Goal: Task Accomplishment & Management: Manage account settings

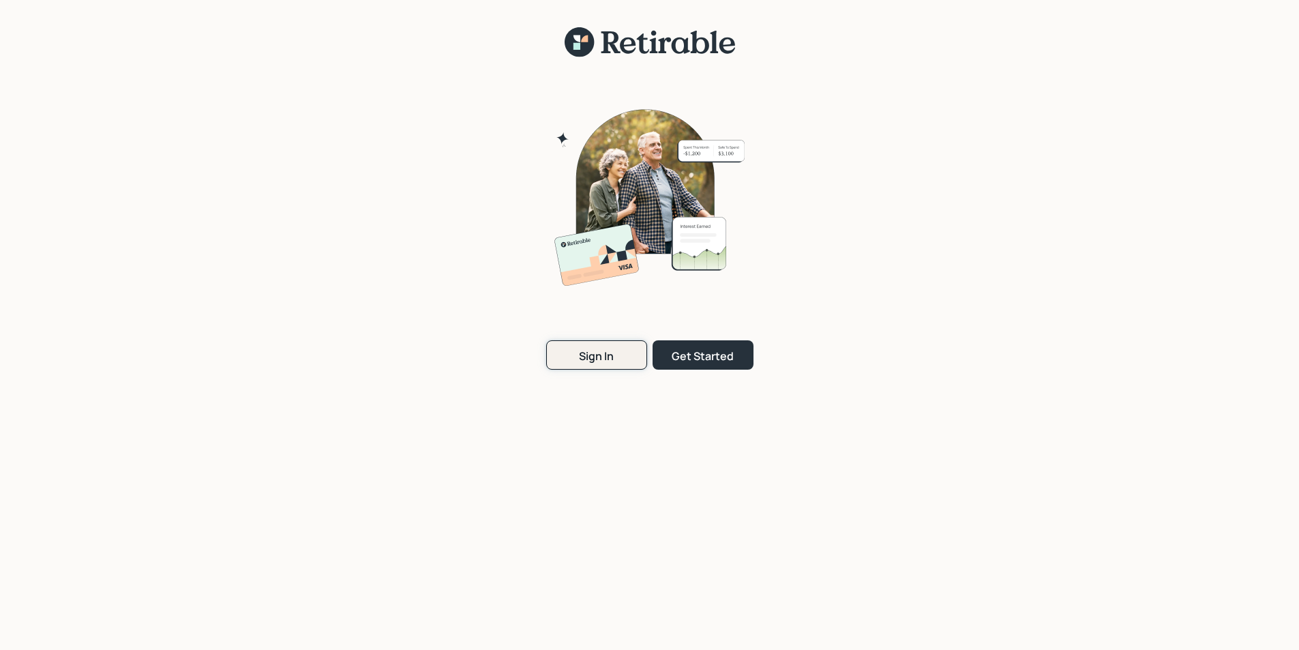
click at [594, 357] on div "Sign In" at bounding box center [596, 356] width 35 height 15
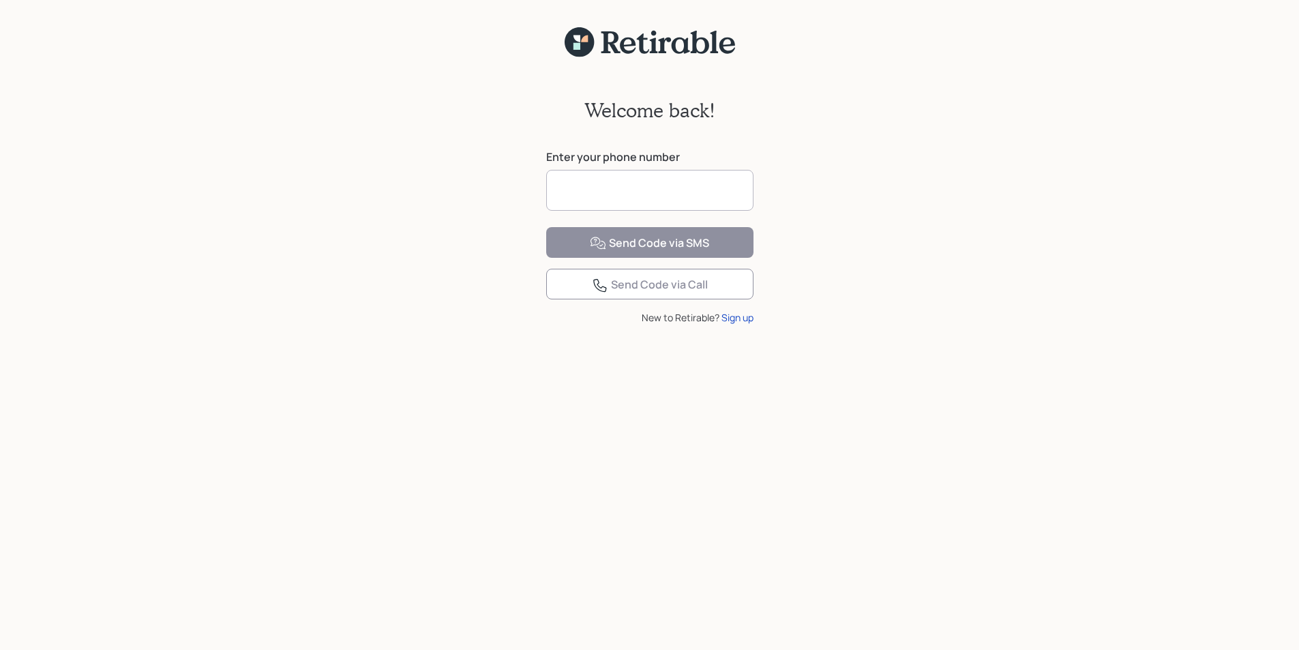
click at [582, 190] on input at bounding box center [649, 190] width 207 height 41
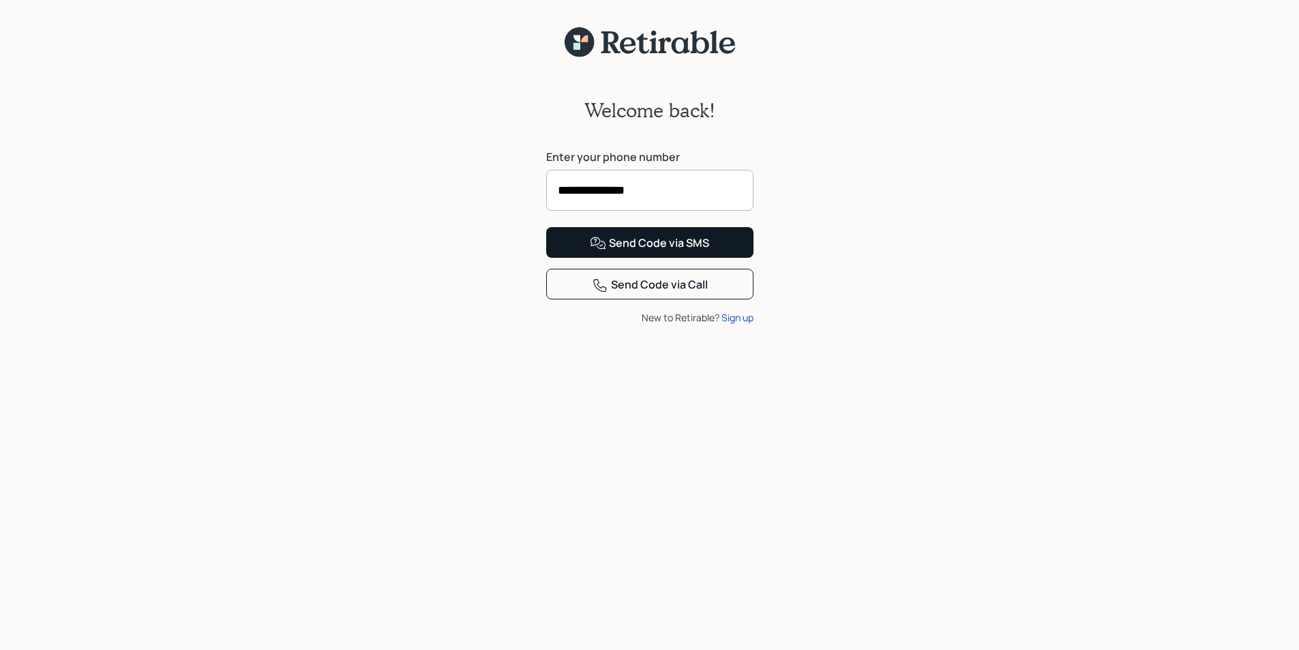
type input "**********"
click at [672, 252] on div "Send Code via SMS" at bounding box center [649, 243] width 119 height 16
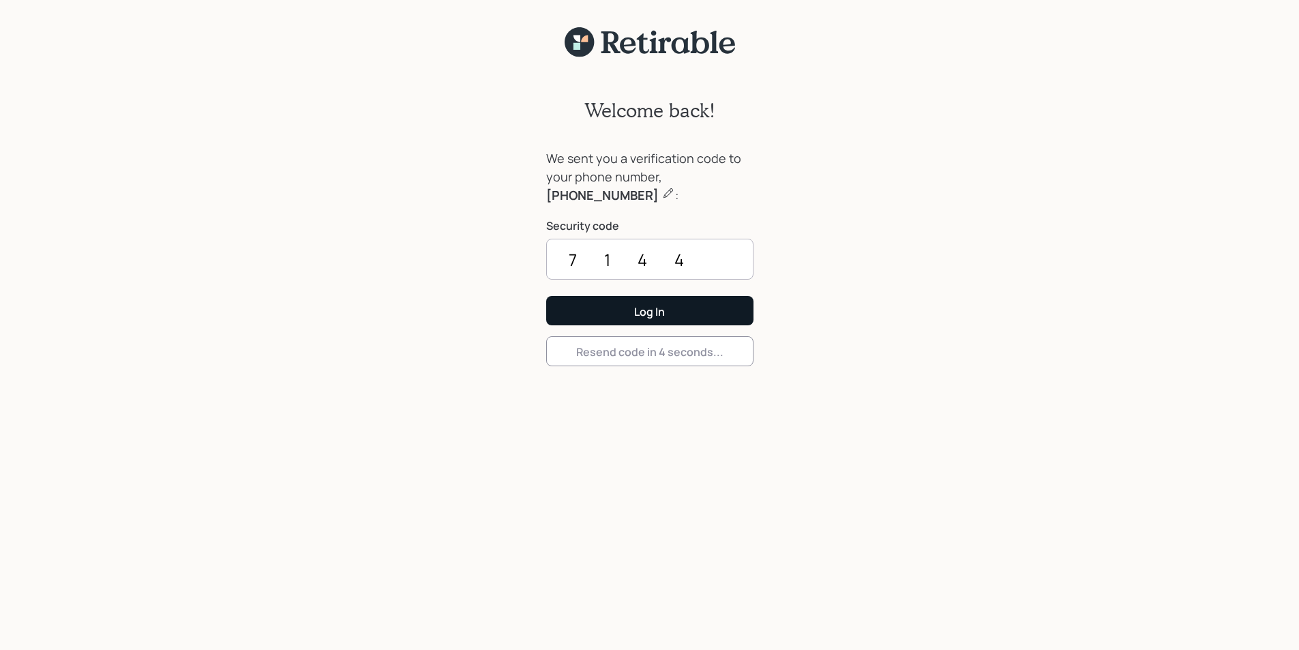
type input "7144"
click at [668, 308] on button "Log In" at bounding box center [649, 310] width 207 height 29
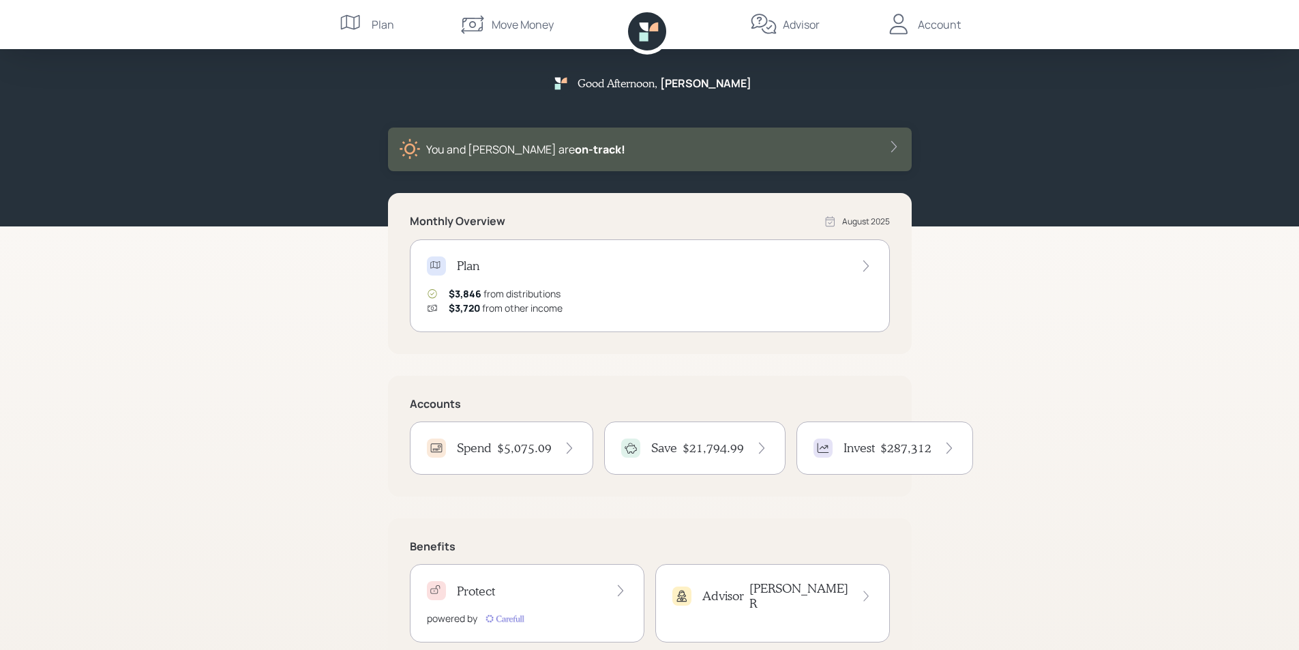
click at [479, 450] on h4 "Spend" at bounding box center [474, 448] width 35 height 15
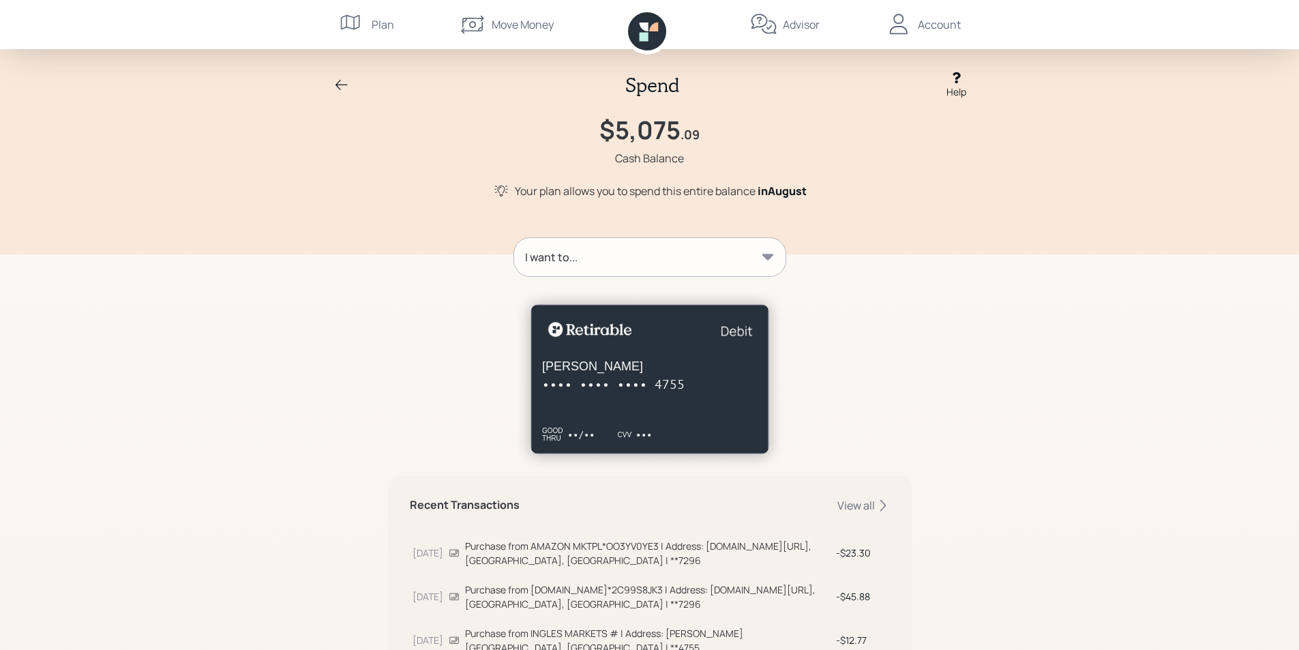
click at [338, 83] on icon at bounding box center [342, 85] width 16 height 16
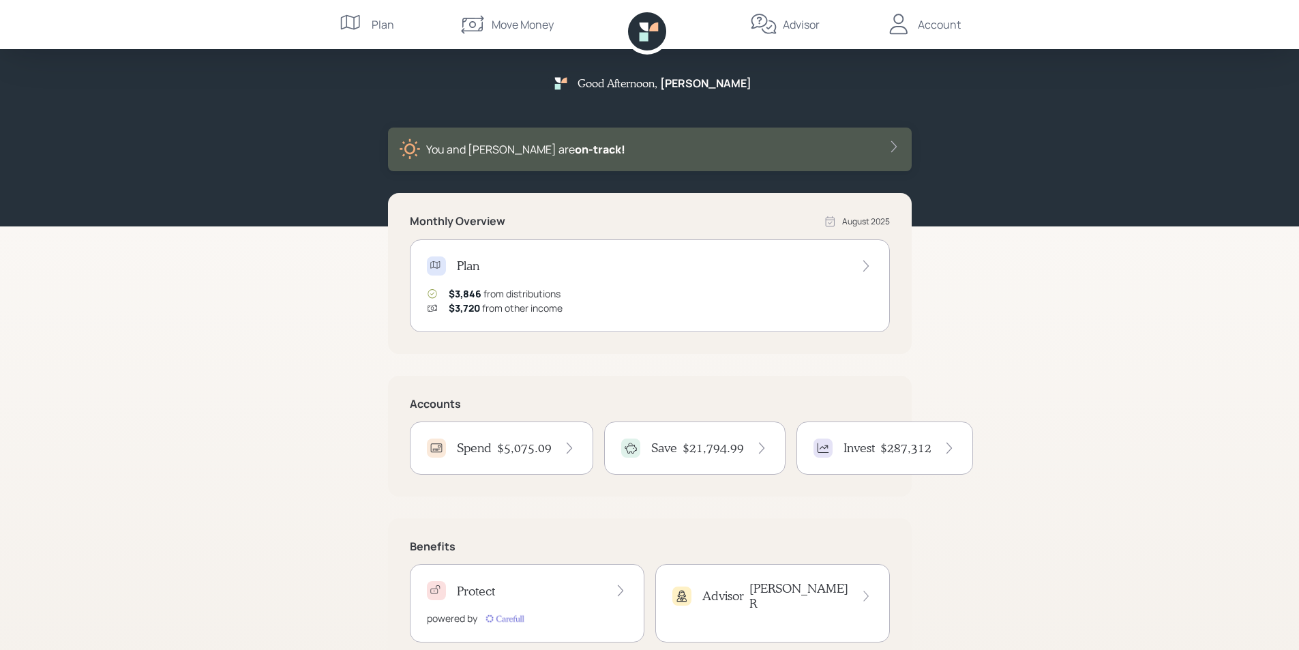
click at [935, 25] on div "Account" at bounding box center [939, 24] width 43 height 16
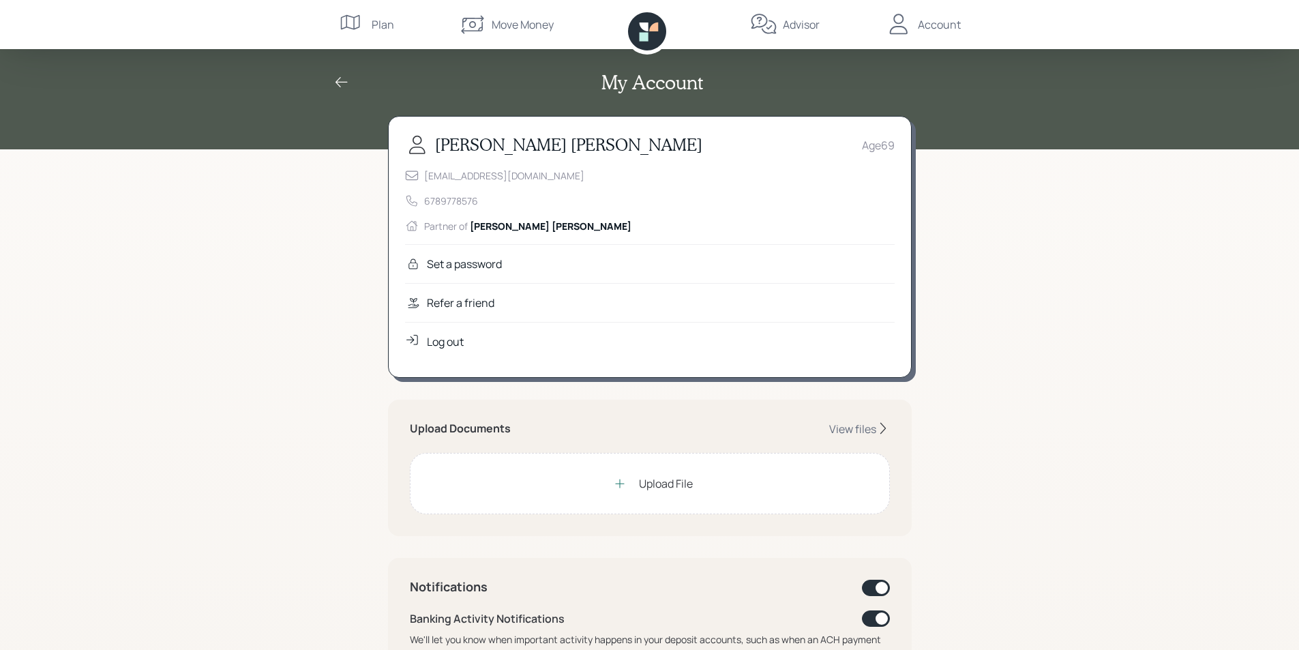
click at [448, 344] on div "Log out" at bounding box center [445, 342] width 37 height 16
